Goal: Task Accomplishment & Management: Use online tool/utility

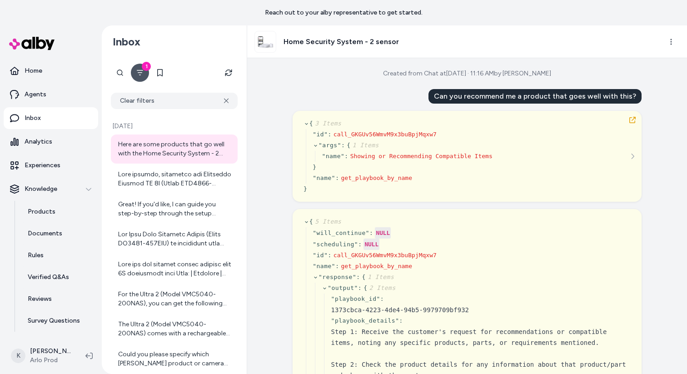
scroll to position [828, 0]
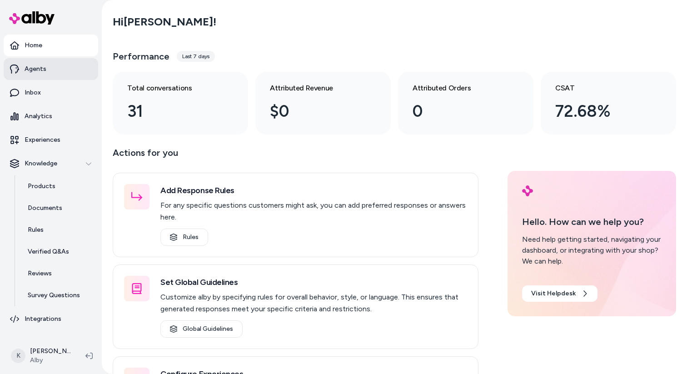
click at [59, 71] on link "Agents" at bounding box center [51, 69] width 95 height 22
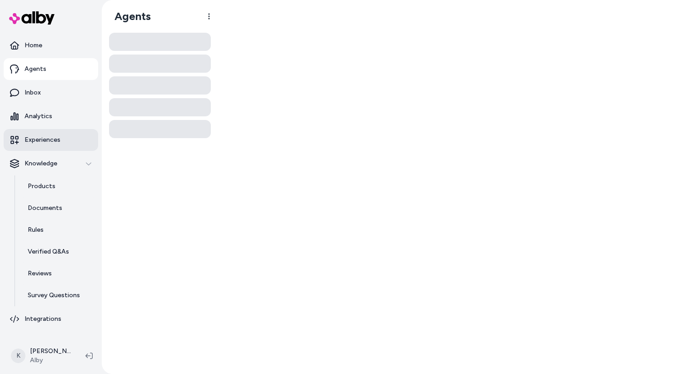
click at [58, 142] on p "Experiences" at bounding box center [43, 139] width 36 height 9
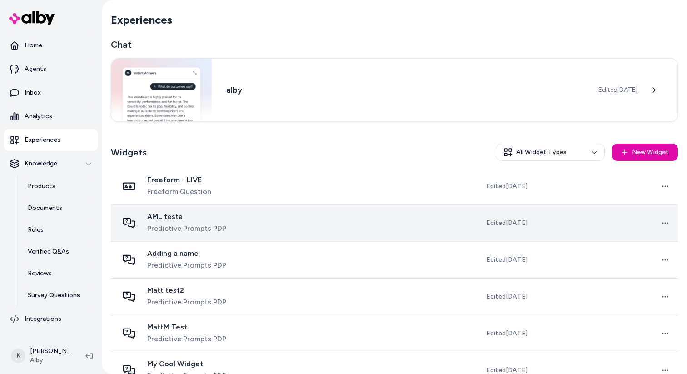
click at [289, 220] on td at bounding box center [345, 223] width 143 height 37
click at [306, 225] on td at bounding box center [345, 223] width 143 height 37
click at [306, 235] on td at bounding box center [345, 223] width 143 height 37
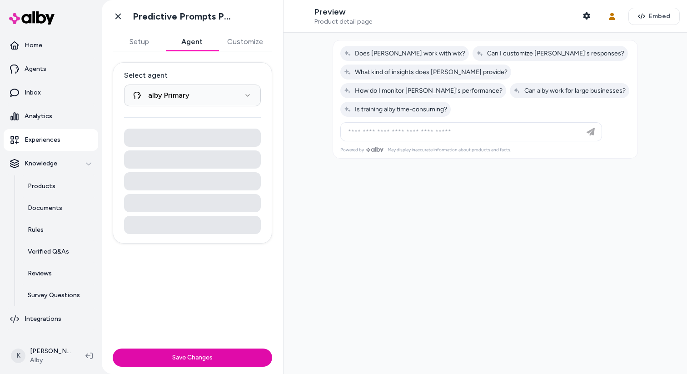
click at [194, 42] on button "Agent" at bounding box center [191, 42] width 53 height 18
click at [217, 87] on html "**********" at bounding box center [343, 187] width 687 height 374
click at [129, 8] on html "**********" at bounding box center [343, 187] width 687 height 374
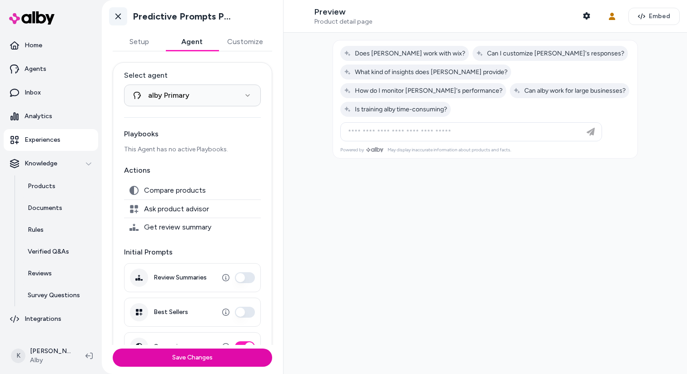
click at [119, 14] on icon at bounding box center [118, 16] width 9 height 9
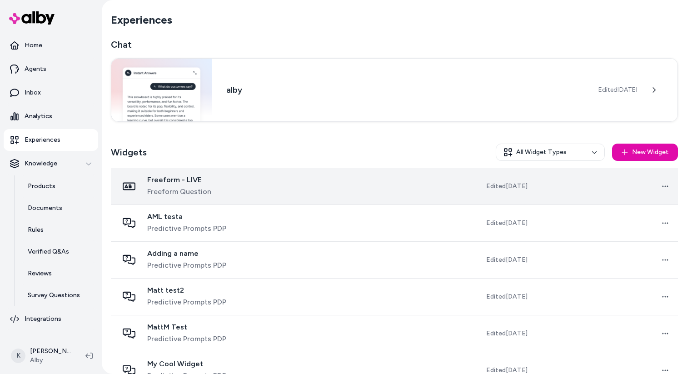
click at [267, 179] on div "Freeform - LIVE Freeform Question" at bounding box center [192, 186] width 149 height 22
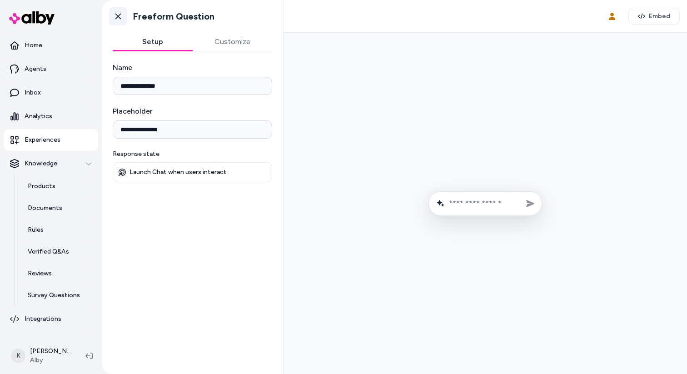
click at [117, 20] on icon at bounding box center [118, 16] width 9 height 9
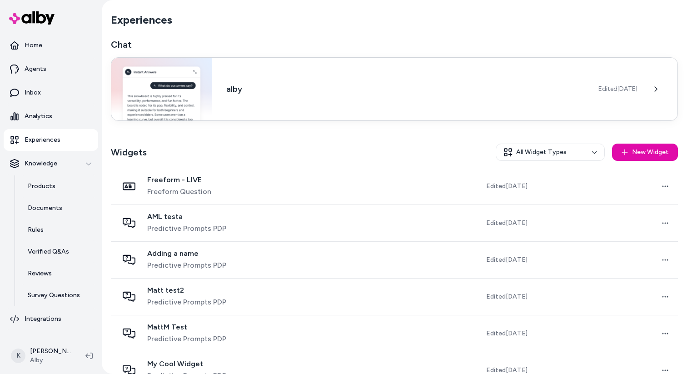
click at [315, 80] on div "alby Edited Jun 17, 2025" at bounding box center [394, 89] width 567 height 64
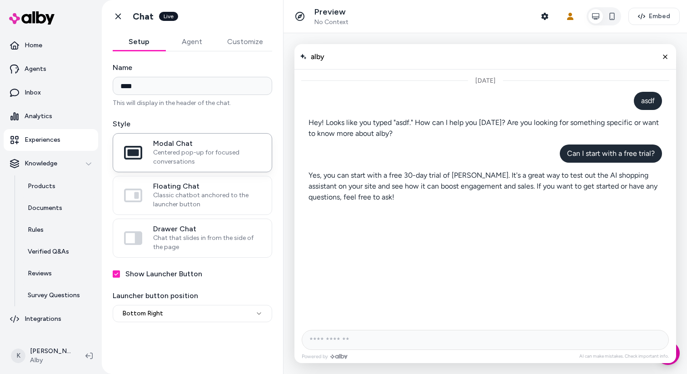
click at [194, 45] on button "Agent" at bounding box center [191, 42] width 53 height 18
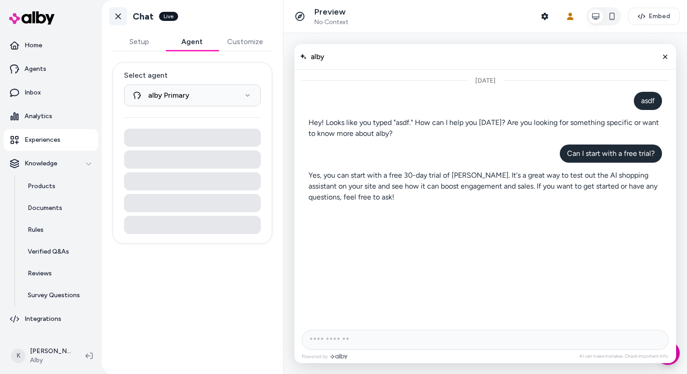
click at [120, 20] on icon at bounding box center [118, 16] width 9 height 9
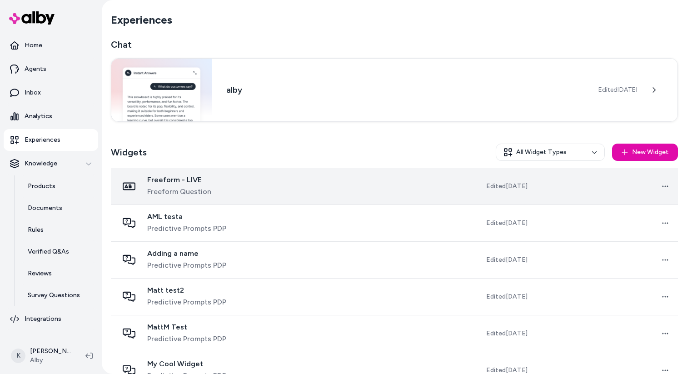
click at [274, 196] on td "Freeform - LIVE Freeform Question" at bounding box center [192, 186] width 163 height 37
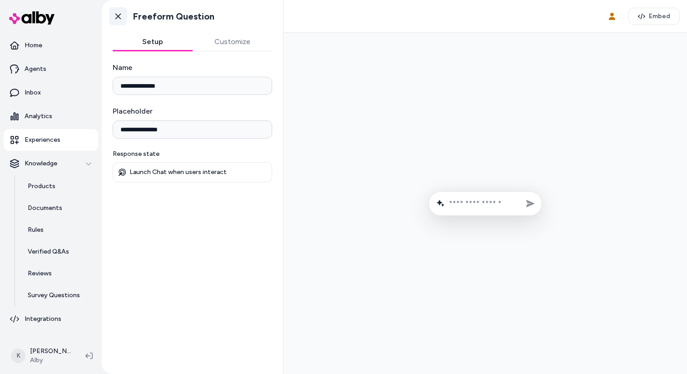
click at [117, 20] on icon at bounding box center [118, 16] width 9 height 9
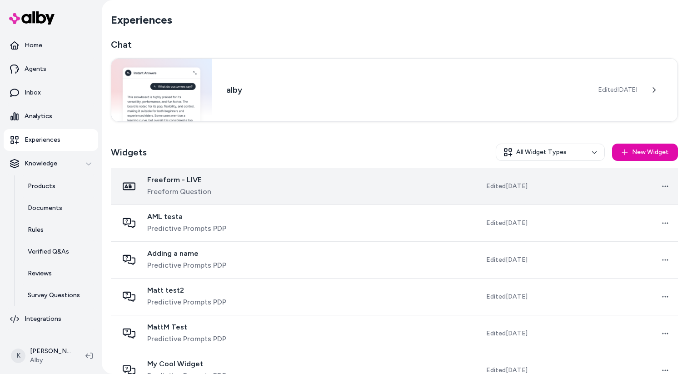
click at [263, 184] on div "Freeform - LIVE Freeform Question" at bounding box center [192, 186] width 149 height 22
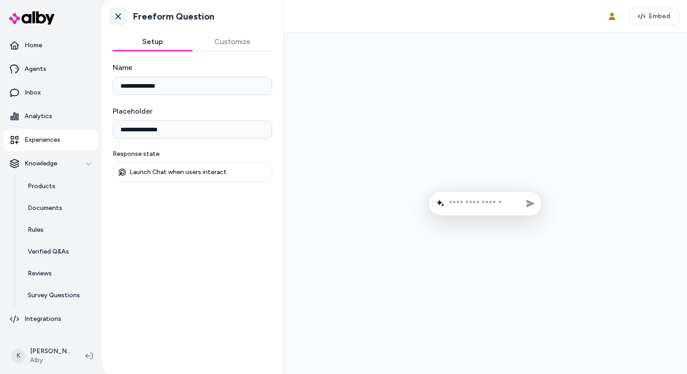
click at [118, 19] on icon at bounding box center [118, 16] width 9 height 9
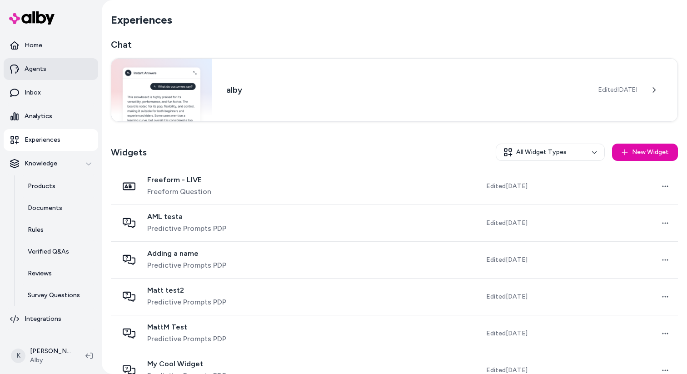
click at [54, 71] on link "Agents" at bounding box center [51, 69] width 95 height 22
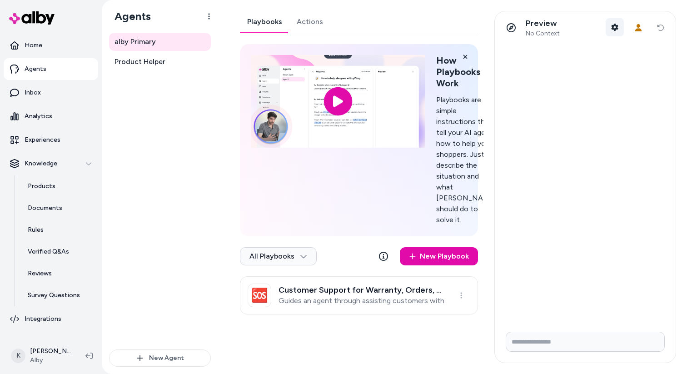
click at [618, 26] on icon "button" at bounding box center [615, 27] width 7 height 7
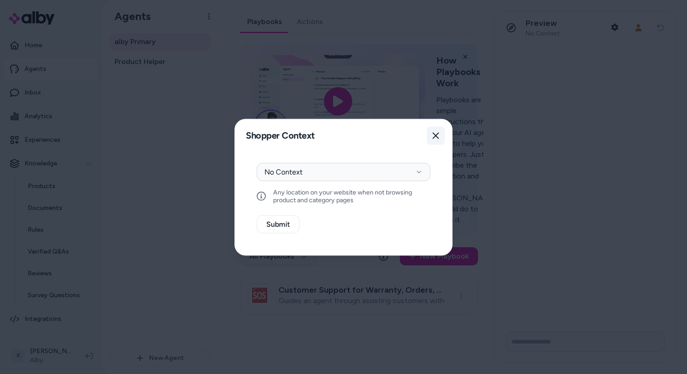
click at [434, 132] on icon "button" at bounding box center [435, 135] width 7 height 7
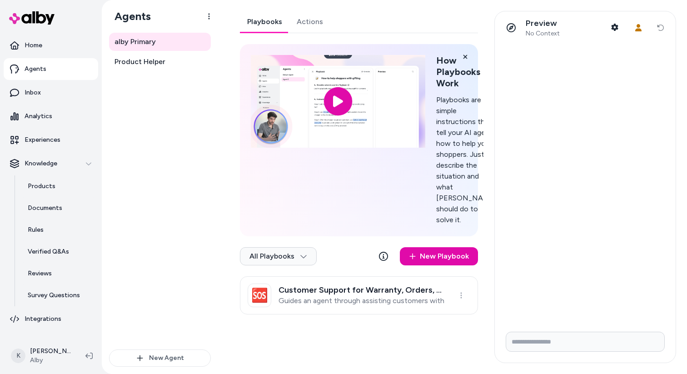
click at [540, 35] on span "No Context" at bounding box center [543, 34] width 34 height 8
click at [524, 35] on div "Preview No Context" at bounding box center [531, 27] width 58 height 19
click at [542, 35] on span "No Context" at bounding box center [543, 34] width 34 height 8
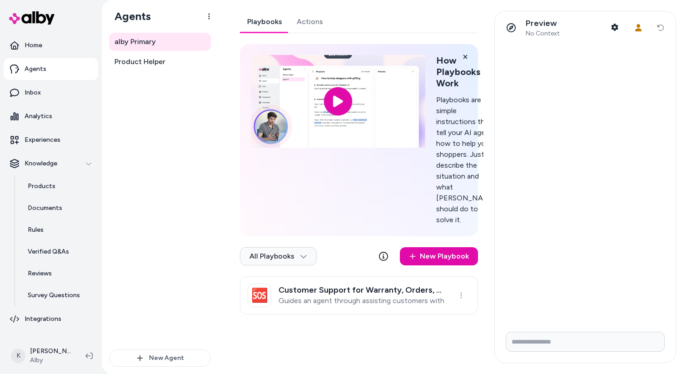
click at [542, 35] on span "No Context" at bounding box center [543, 34] width 34 height 8
click at [549, 35] on span "No Context" at bounding box center [543, 34] width 34 height 8
click at [552, 35] on span "No Context" at bounding box center [543, 34] width 34 height 8
click at [553, 35] on span "No Context" at bounding box center [543, 34] width 34 height 8
click at [555, 35] on span "No Context" at bounding box center [543, 34] width 34 height 8
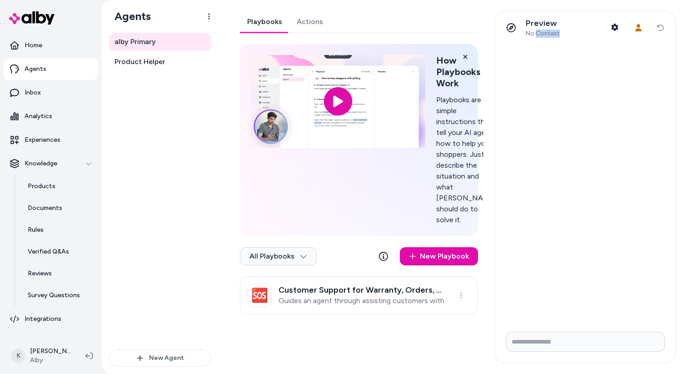
click at [555, 35] on span "No Context" at bounding box center [543, 34] width 34 height 8
click at [556, 35] on span "No Context" at bounding box center [543, 34] width 34 height 8
click at [615, 28] on icon "button" at bounding box center [614, 27] width 7 height 7
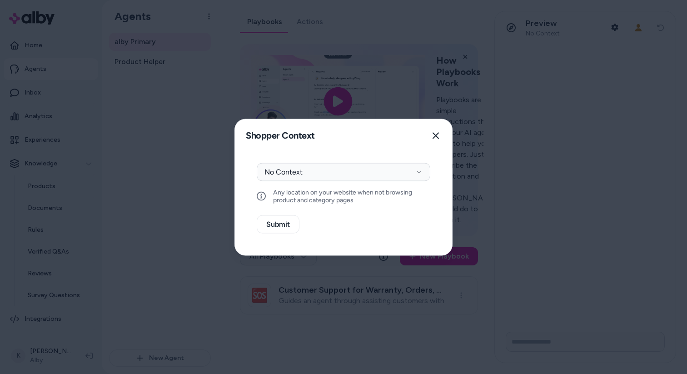
click at [614, 34] on div at bounding box center [343, 187] width 687 height 374
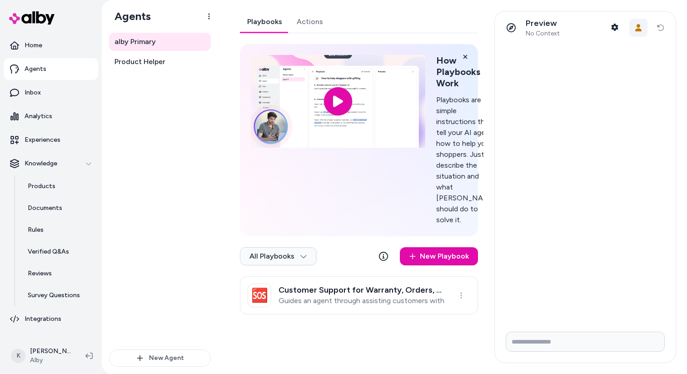
click at [636, 34] on button "User Context" at bounding box center [638, 28] width 18 height 18
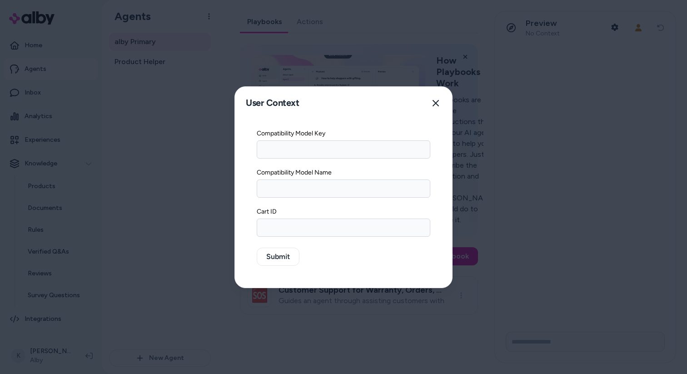
click at [633, 71] on div at bounding box center [343, 187] width 687 height 374
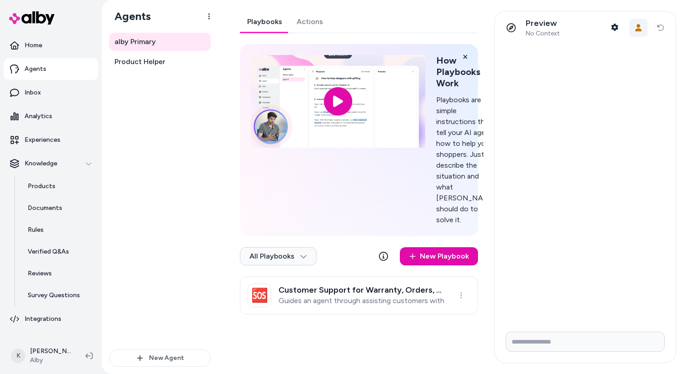
click at [637, 34] on button "User Context" at bounding box center [638, 28] width 18 height 18
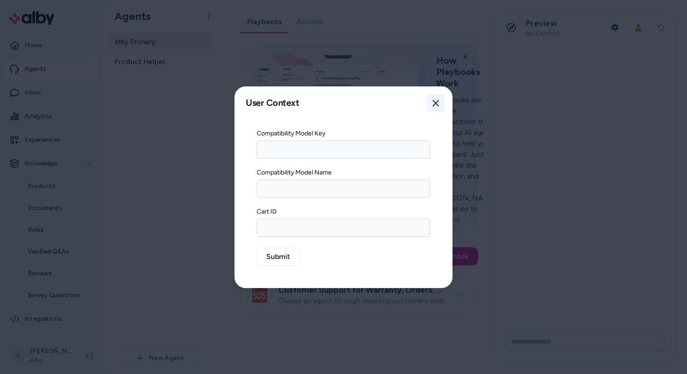
click at [439, 109] on button "Close" at bounding box center [436, 103] width 18 height 18
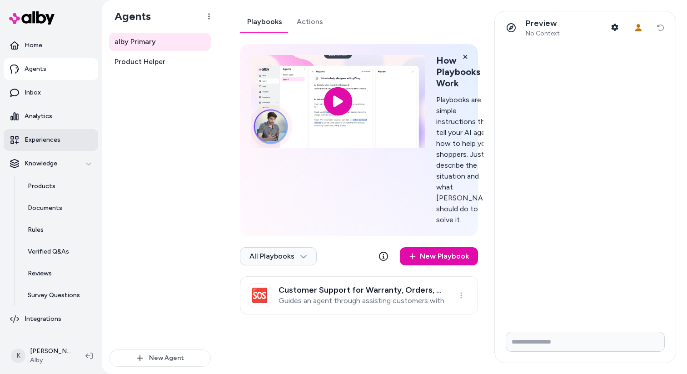
click at [59, 139] on p "Experiences" at bounding box center [43, 139] width 36 height 9
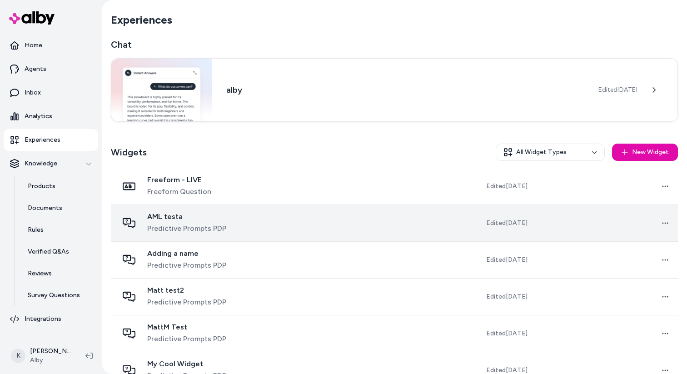
click at [296, 231] on td at bounding box center [345, 223] width 143 height 37
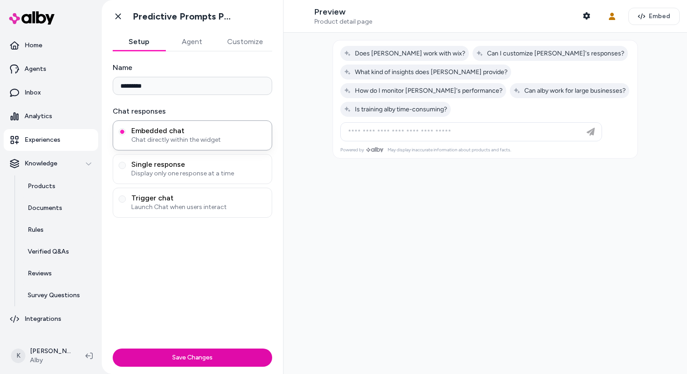
click at [369, 23] on span "Product detail page" at bounding box center [343, 22] width 58 height 8
click at [592, 18] on button "Shopper Context" at bounding box center [587, 16] width 18 height 18
click at [17, 70] on icon at bounding box center [14, 69] width 9 height 9
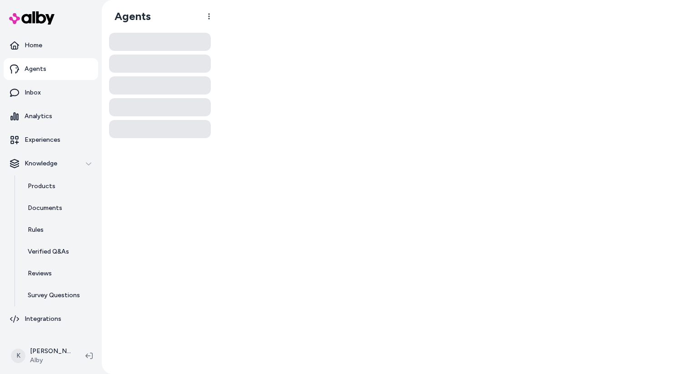
click at [19, 70] on icon at bounding box center [14, 69] width 9 height 9
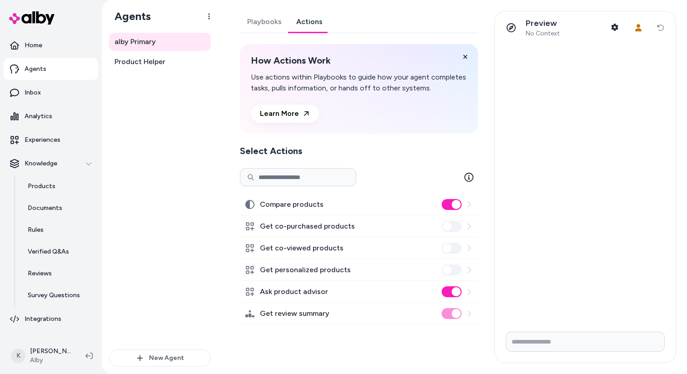
click at [302, 25] on link "Actions" at bounding box center [309, 22] width 41 height 22
click at [48, 316] on p "Integrations" at bounding box center [43, 318] width 37 height 9
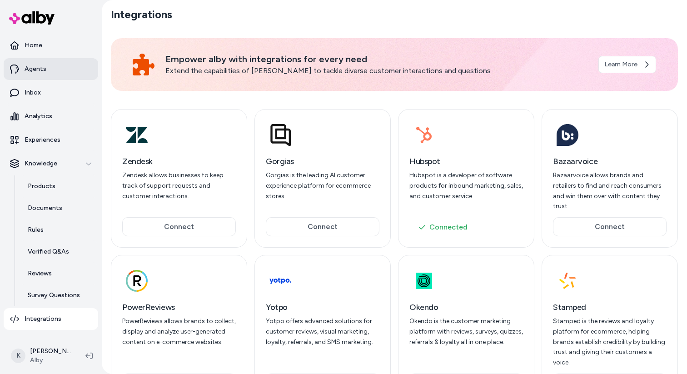
click at [18, 79] on link "Agents" at bounding box center [51, 69] width 95 height 22
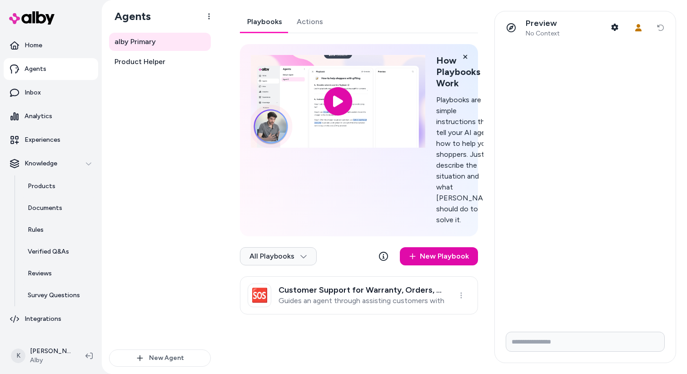
click at [313, 28] on link "Actions" at bounding box center [309, 22] width 41 height 22
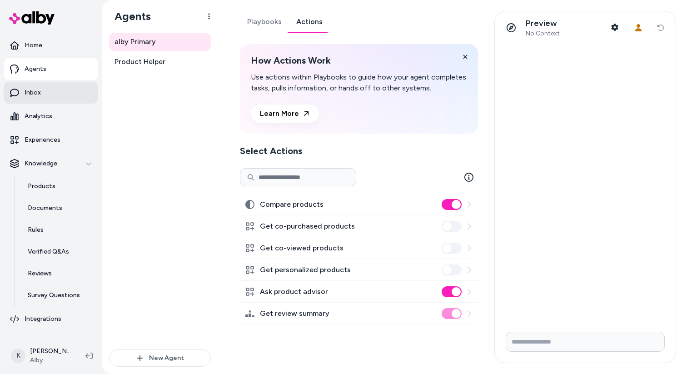
click at [15, 92] on icon at bounding box center [14, 92] width 9 height 9
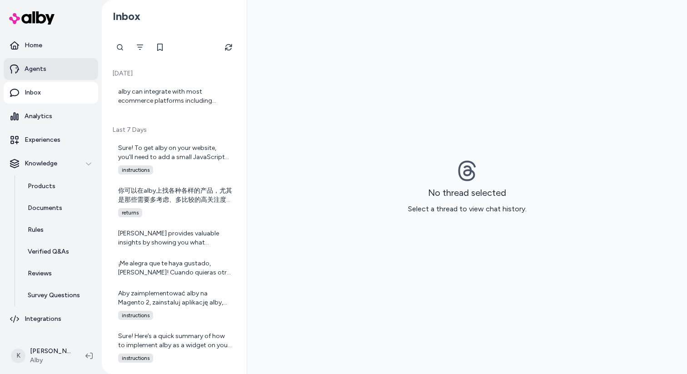
click at [49, 67] on link "Agents" at bounding box center [51, 69] width 95 height 22
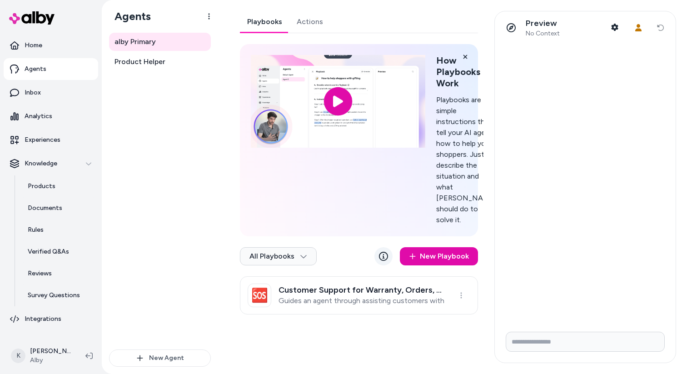
click at [384, 261] on icon at bounding box center [383, 256] width 9 height 9
click at [37, 302] on link "Survey Questions" at bounding box center [59, 295] width 80 height 22
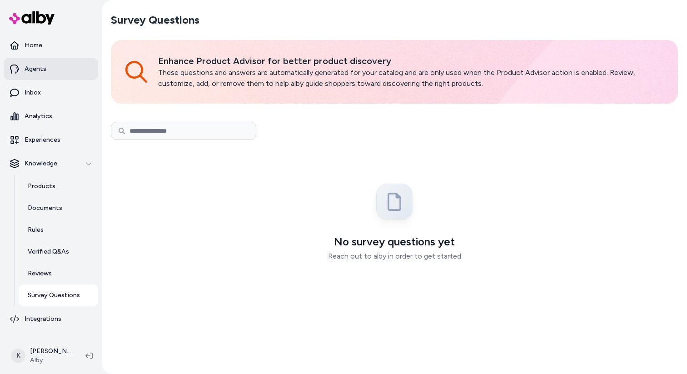
click at [46, 73] on link "Agents" at bounding box center [51, 69] width 95 height 22
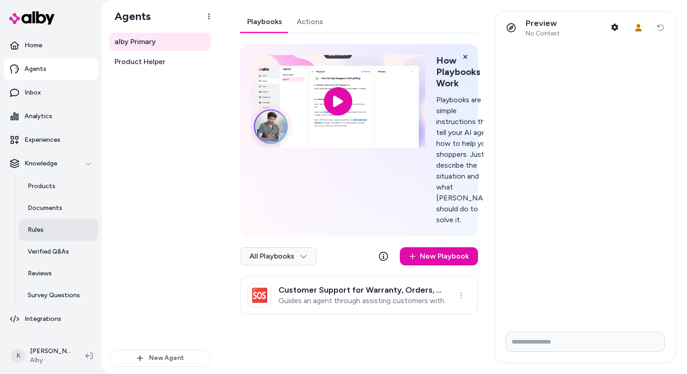
click at [48, 232] on link "Rules" at bounding box center [59, 230] width 80 height 22
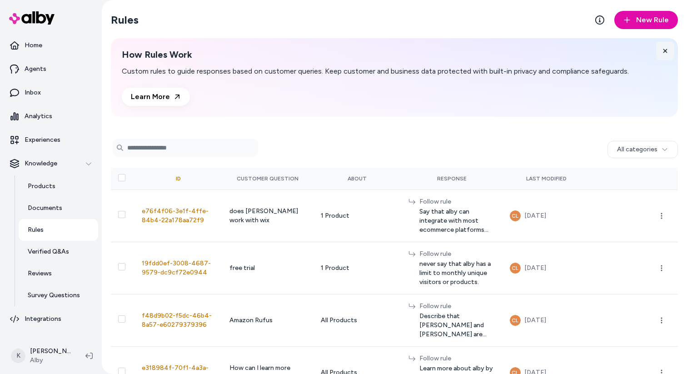
click at [673, 52] on button at bounding box center [665, 51] width 18 height 18
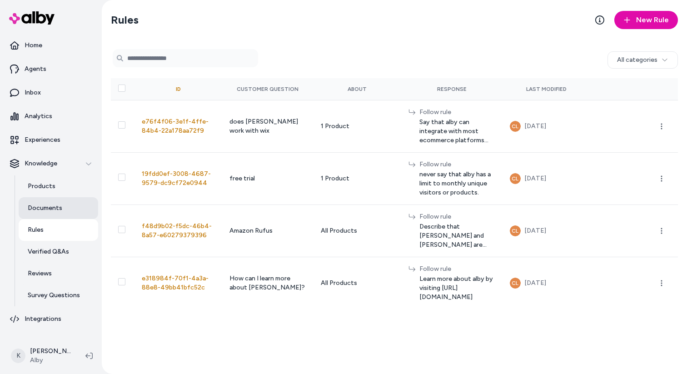
click at [42, 206] on p "Documents" at bounding box center [45, 208] width 35 height 9
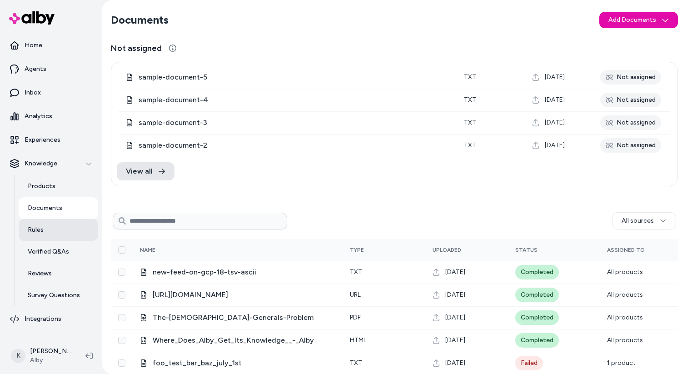
click at [52, 232] on link "Rules" at bounding box center [59, 230] width 80 height 22
